Goal: Communication & Community: Answer question/provide support

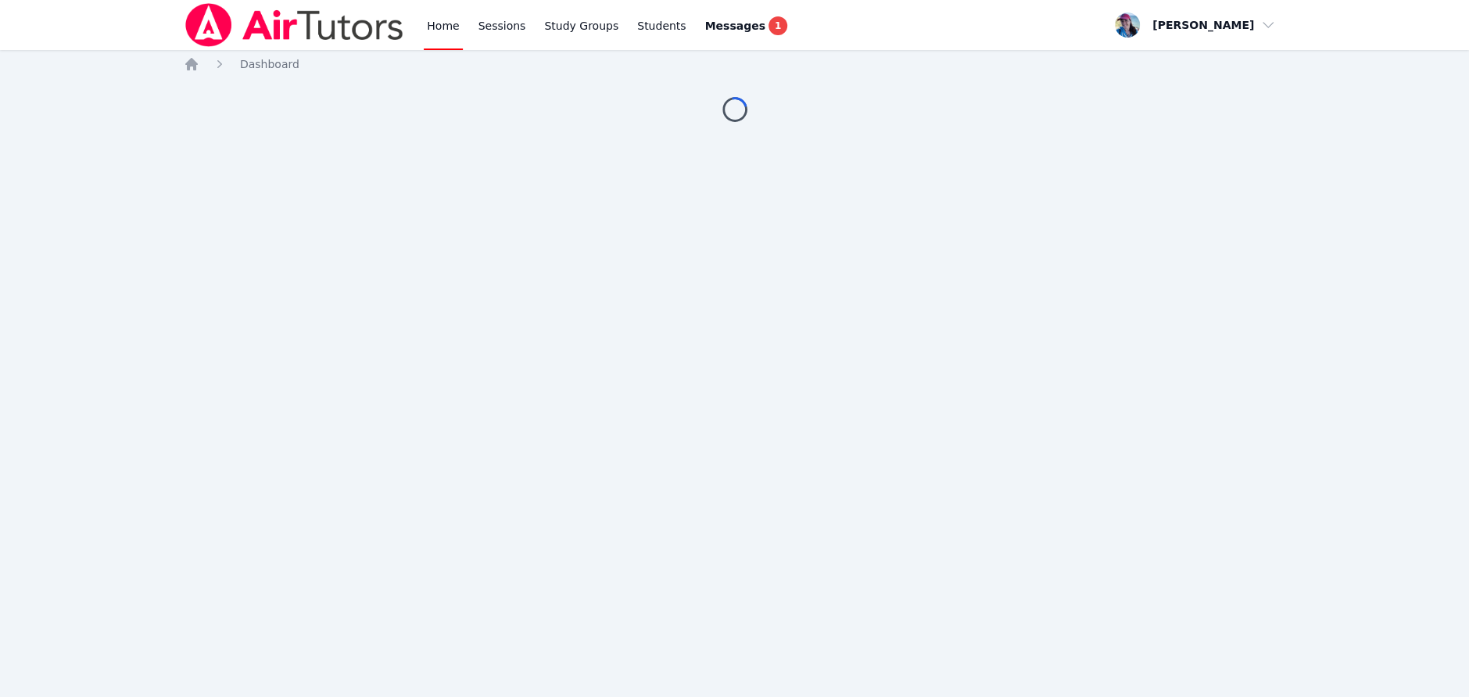
click at [446, 28] on link "Home" at bounding box center [443, 25] width 38 height 50
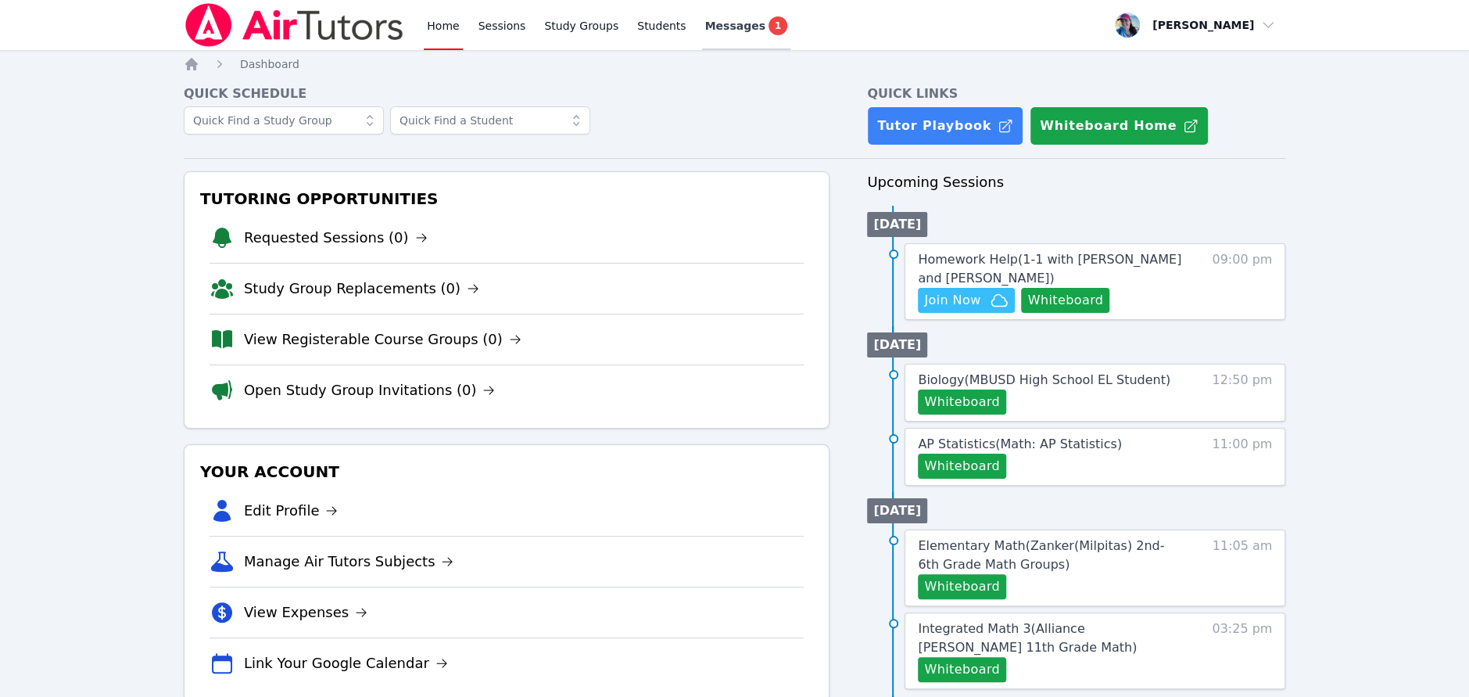
click at [721, 22] on span "Messages" at bounding box center [735, 26] width 60 height 16
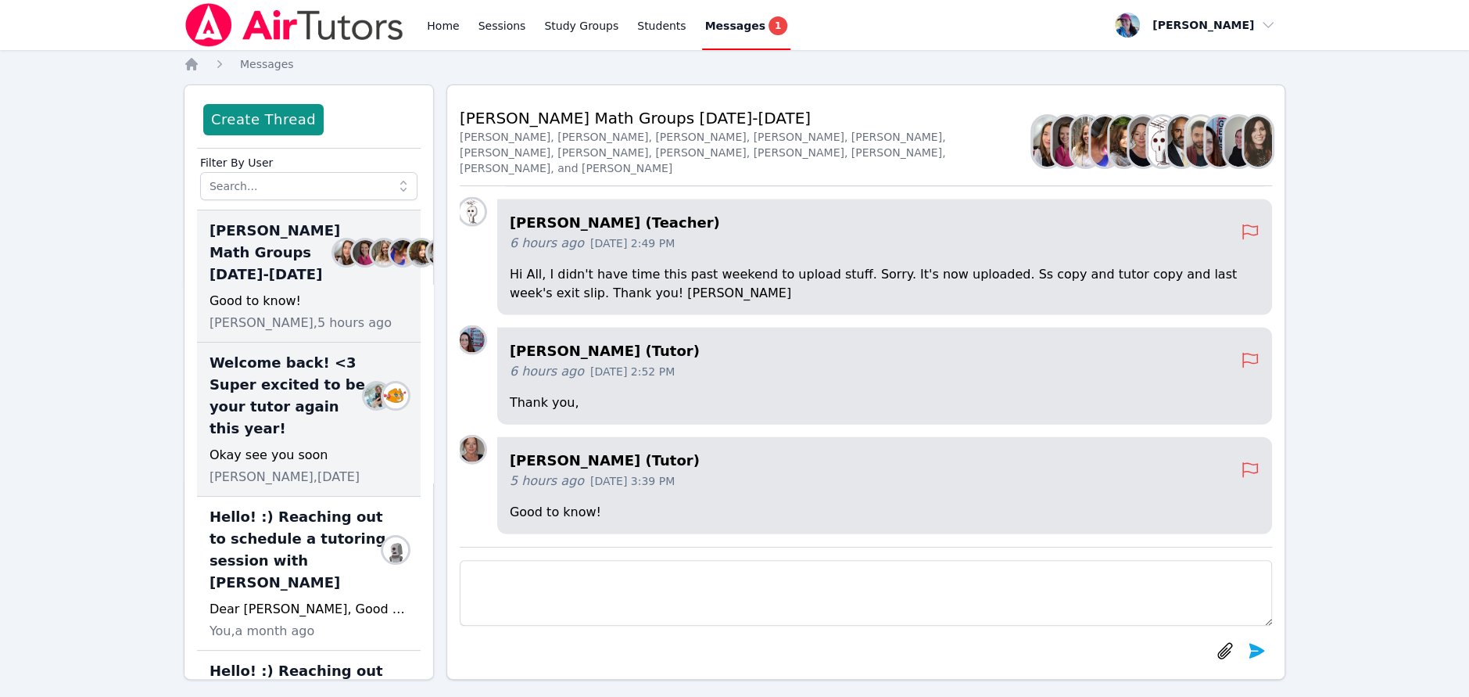
click at [327, 439] on span "Welcome back! <3 Super excited to be your tutor again this year!" at bounding box center [290, 396] width 161 height 88
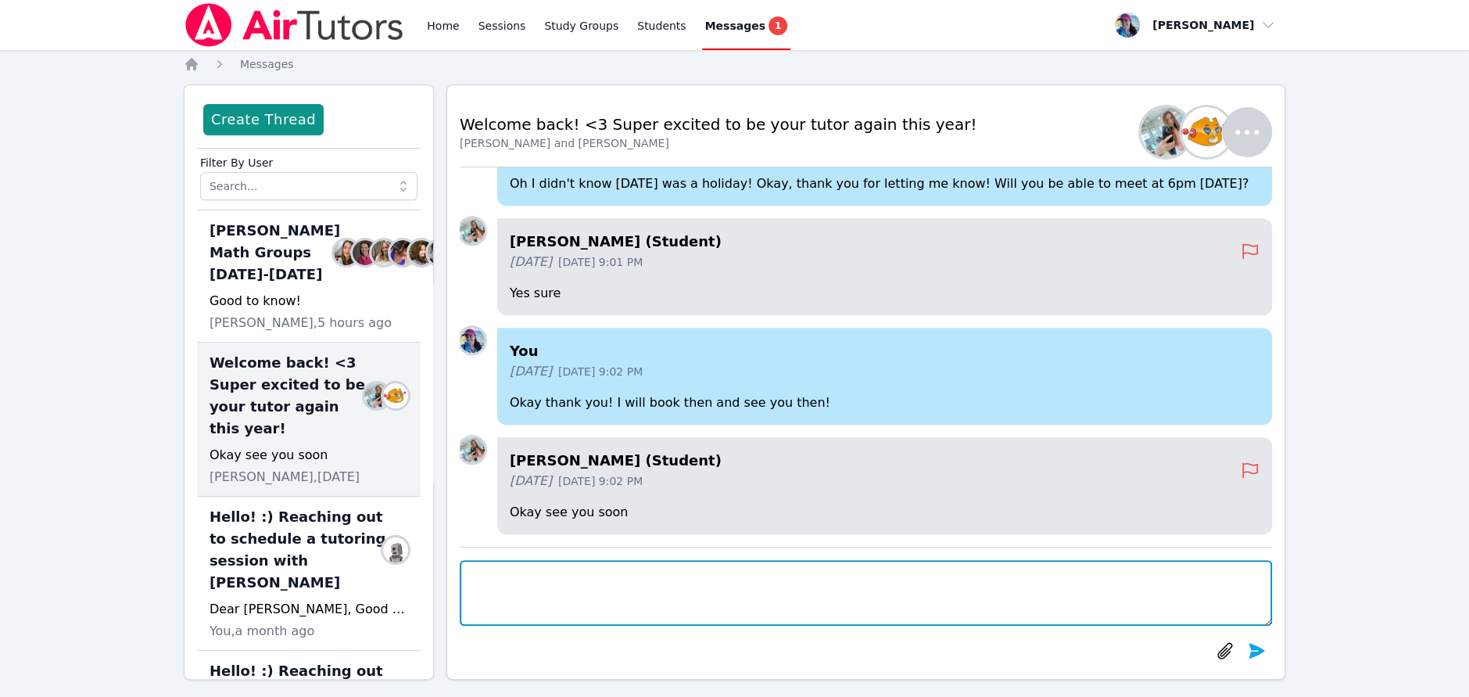
click at [686, 592] on textarea at bounding box center [866, 593] width 812 height 66
click at [527, 581] on textarea "Tutoring hapening now!" at bounding box center [866, 593] width 812 height 66
click at [653, 576] on textarea "Tutoring happening now!" at bounding box center [866, 593] width 812 height 66
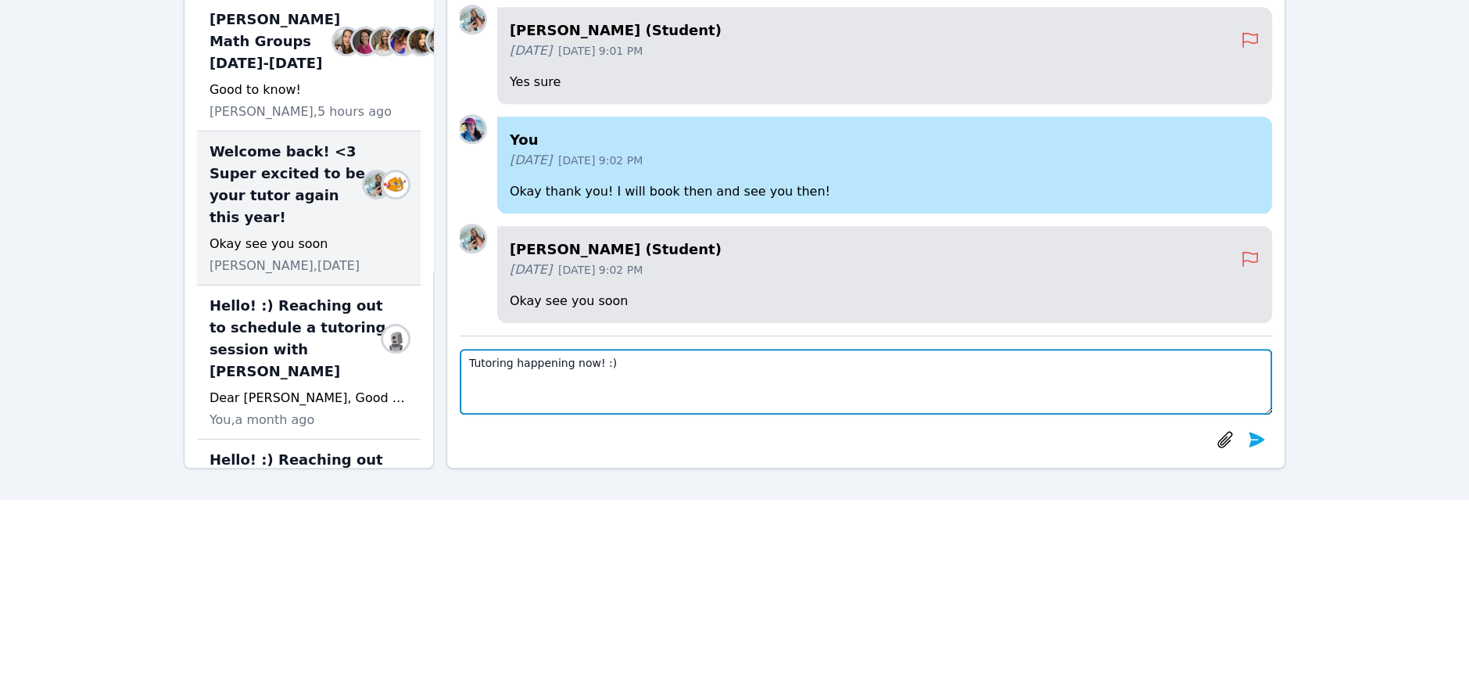
scroll to position [138, 0]
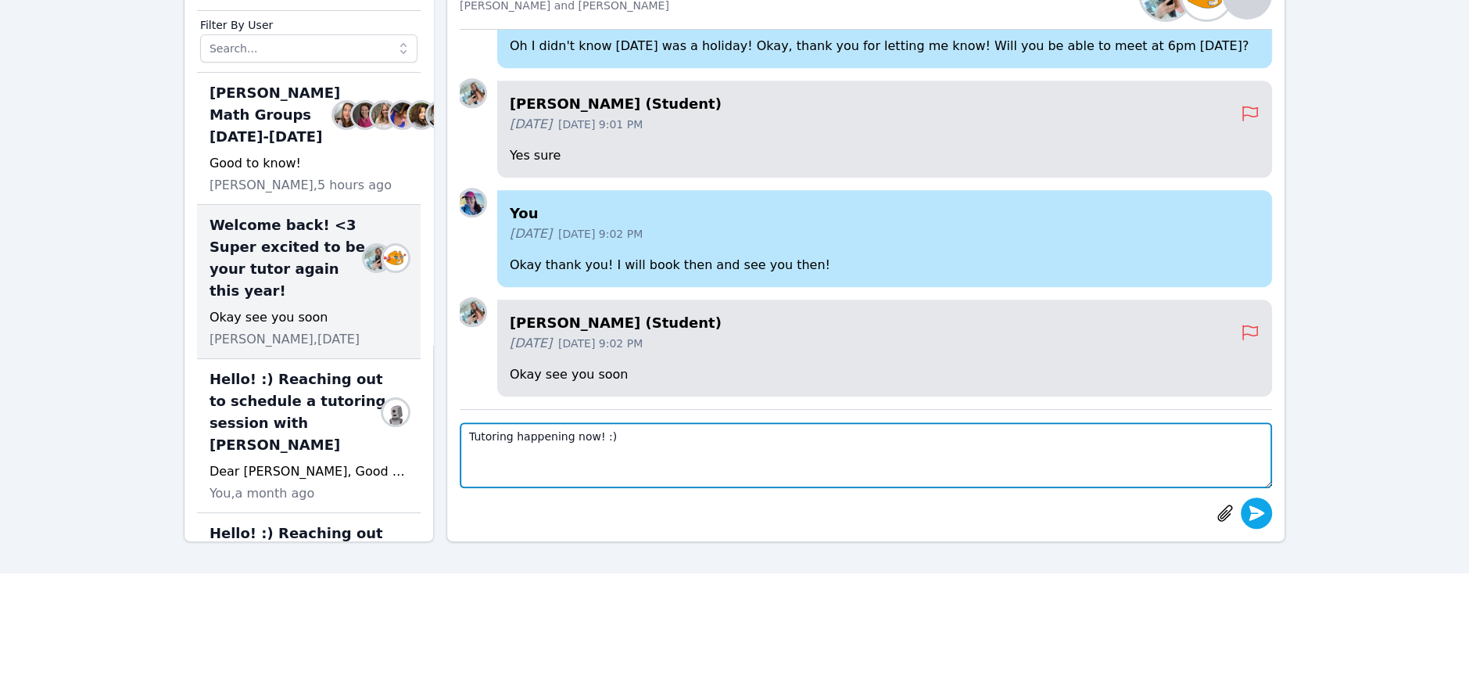
type textarea "Tutoring happening now! :)"
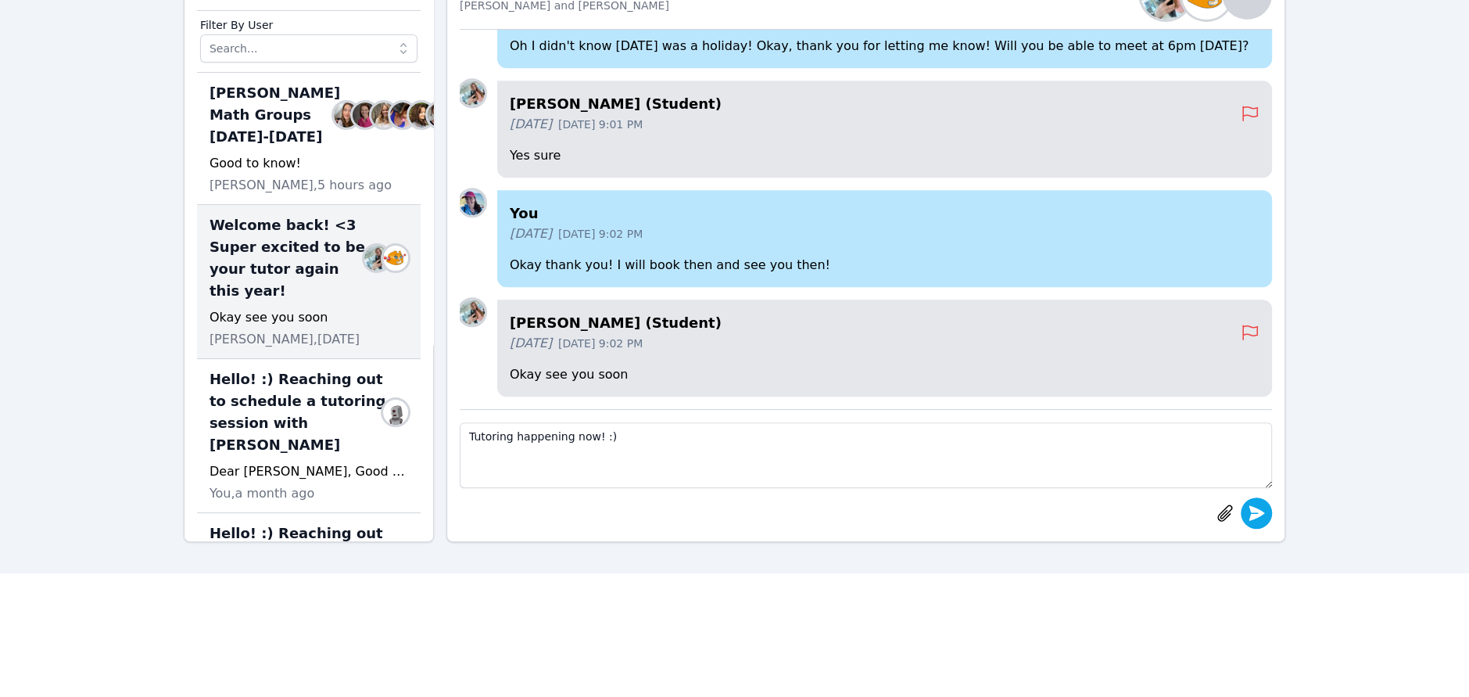
click at [1259, 510] on icon "submit" at bounding box center [1257, 512] width 16 height 15
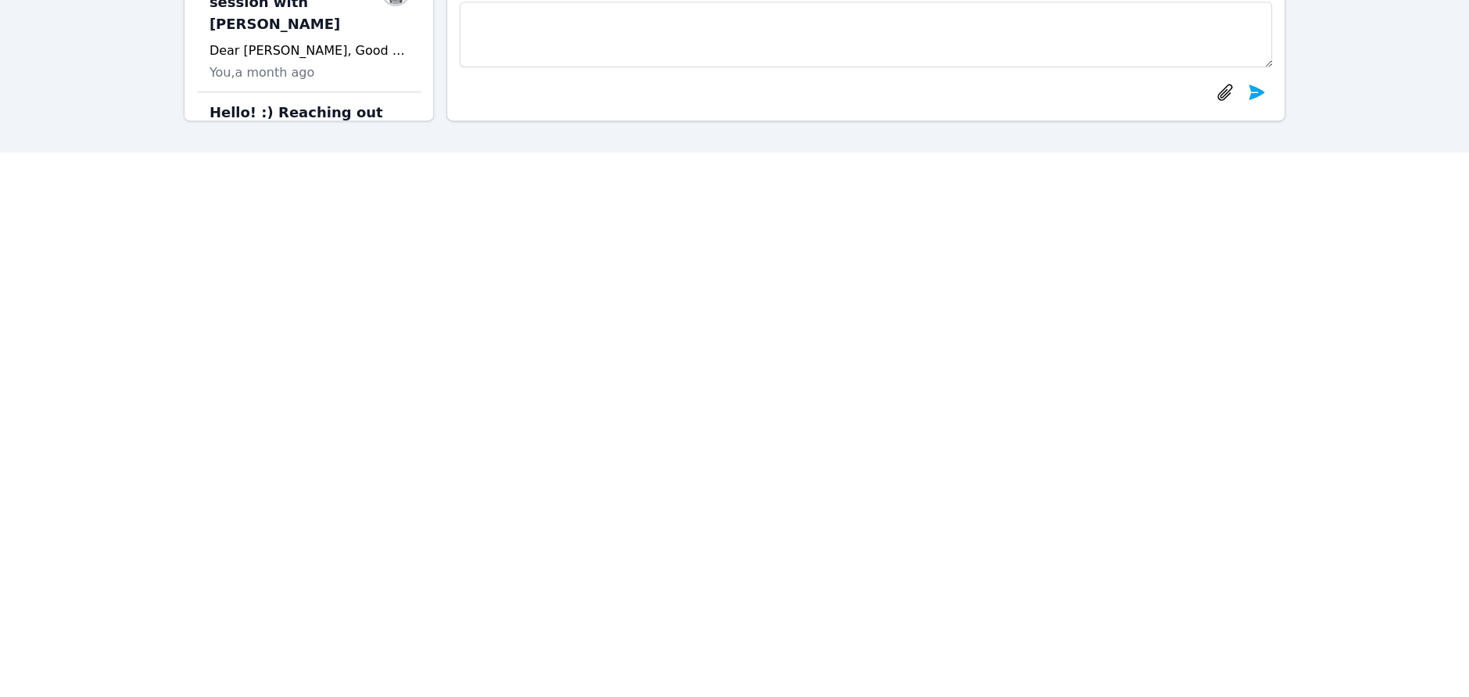
scroll to position [694, 0]
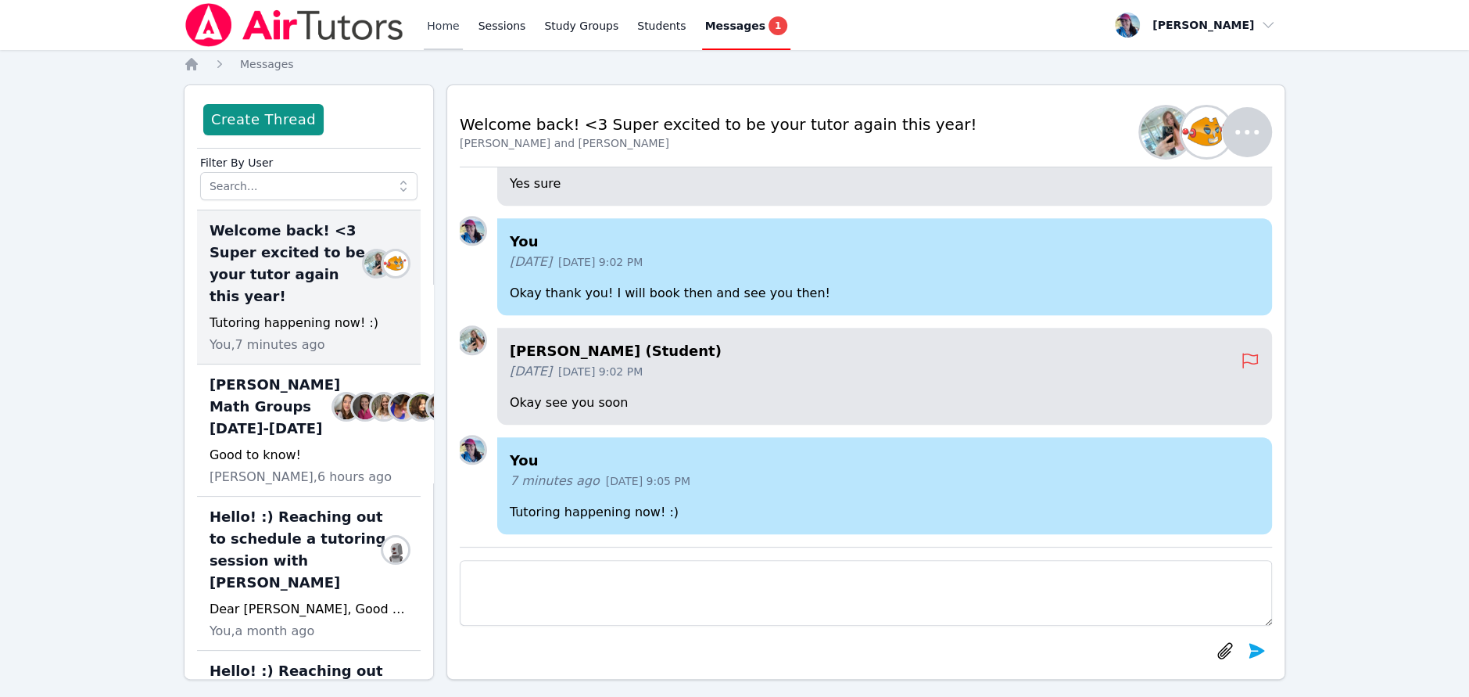
click at [433, 29] on link "Home" at bounding box center [443, 25] width 38 height 50
